Goal: Task Accomplishment & Management: Use online tool/utility

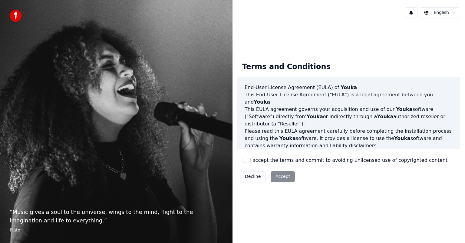
click at [281, 178] on div "Decline Accept" at bounding box center [267, 177] width 60 height 16
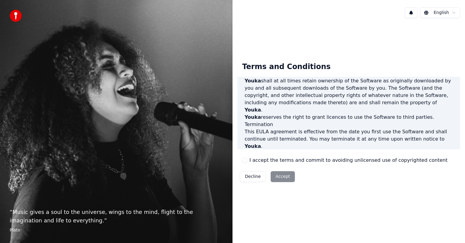
scroll to position [327, 0]
click at [279, 174] on div "Decline Accept" at bounding box center [267, 177] width 60 height 16
click at [245, 160] on button "I accept the terms and commit to avoiding unlicensed use of copyrighted content" at bounding box center [244, 160] width 5 height 5
click at [275, 173] on button "Accept" at bounding box center [283, 176] width 24 height 11
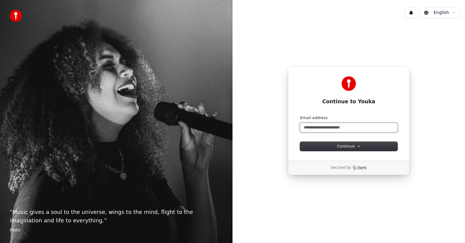
click at [321, 126] on input "Email address" at bounding box center [349, 127] width 98 height 9
click at [331, 145] on button "Continue" at bounding box center [349, 146] width 98 height 9
type input "**********"
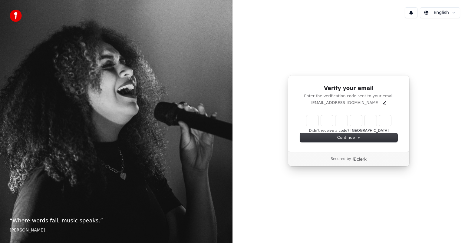
click at [320, 121] on input "Enter verification code" at bounding box center [349, 120] width 85 height 11
type input "******"
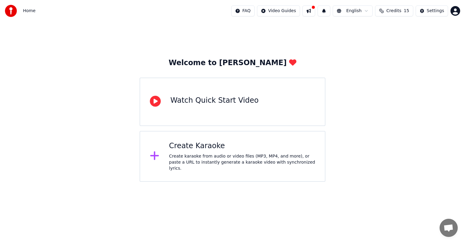
click at [204, 159] on div "Create karaoke from audio or video files (MP3, MP4, and more), or paste a URL t…" at bounding box center [242, 162] width 146 height 18
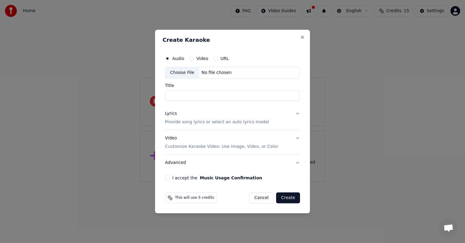
click at [194, 58] on div "Video" at bounding box center [198, 58] width 19 height 5
click at [191, 59] on button "Video" at bounding box center [191, 58] width 5 height 5
click at [303, 39] on button "Close" at bounding box center [302, 37] width 5 height 5
